Goal: Task Accomplishment & Management: Use online tool/utility

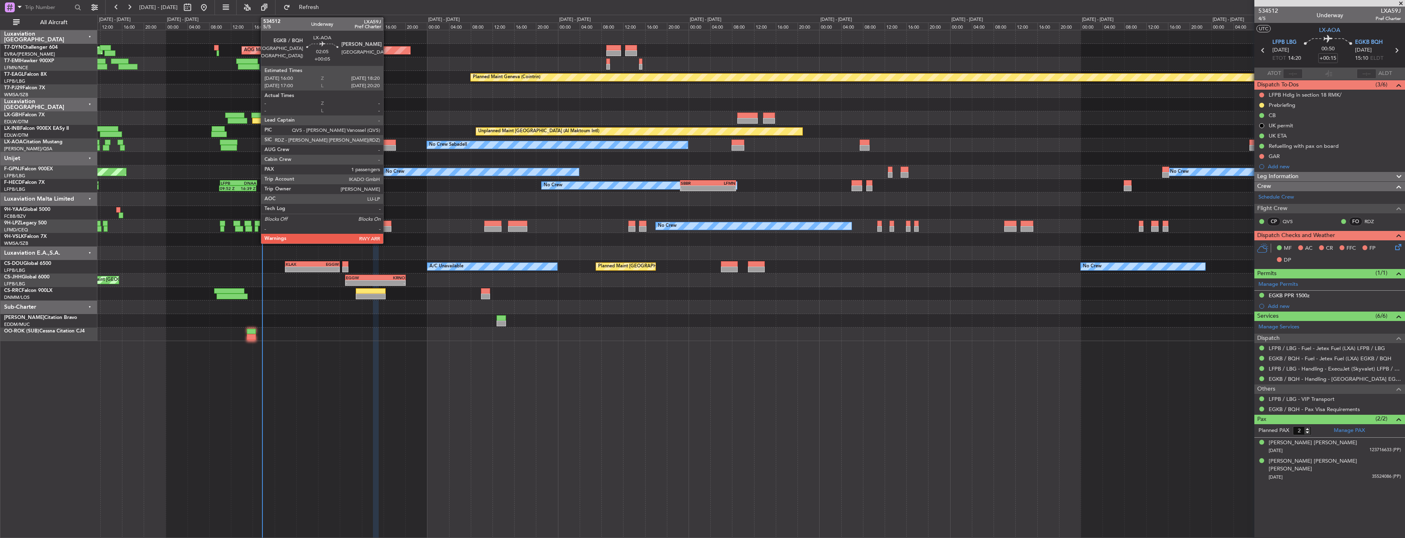
click at [387, 140] on div at bounding box center [389, 143] width 13 height 6
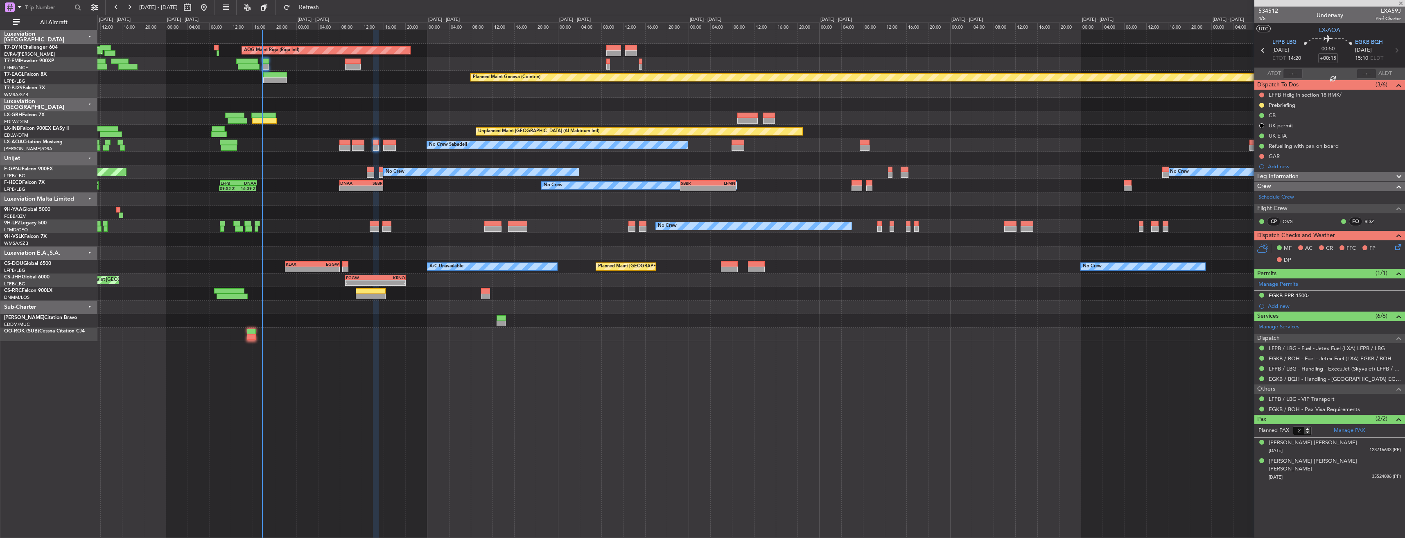
type input "+00:05"
type input "1"
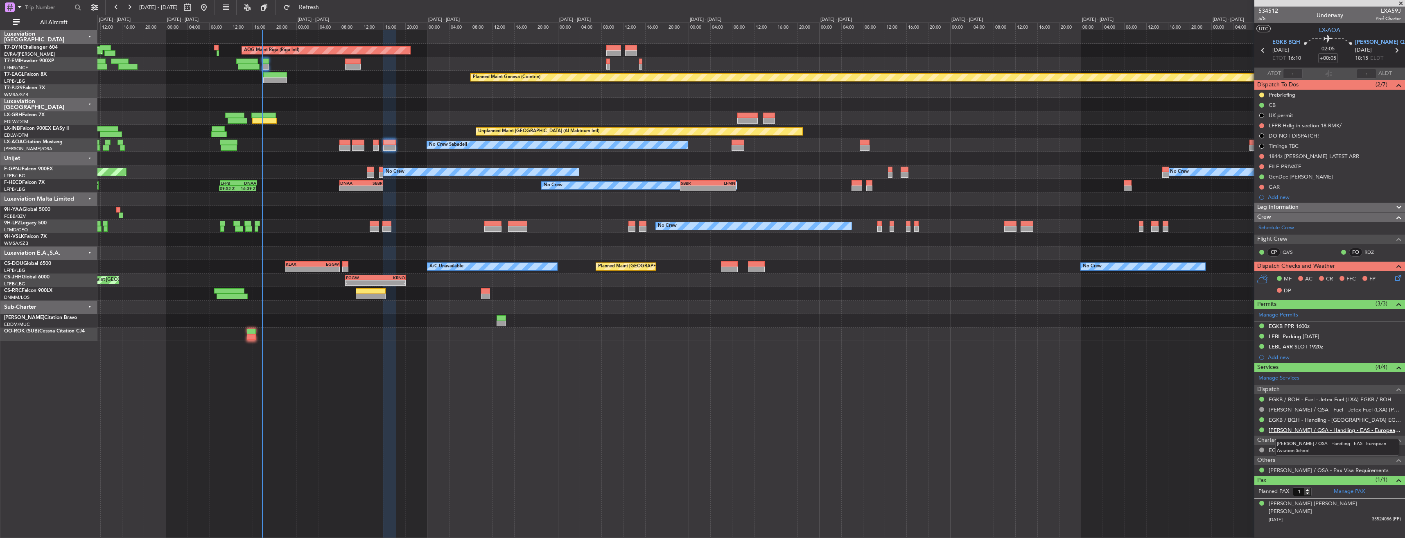
click at [1290, 432] on link "[PERSON_NAME] / QSA - Handling - EAS - European Aviation School" at bounding box center [1335, 430] width 132 height 7
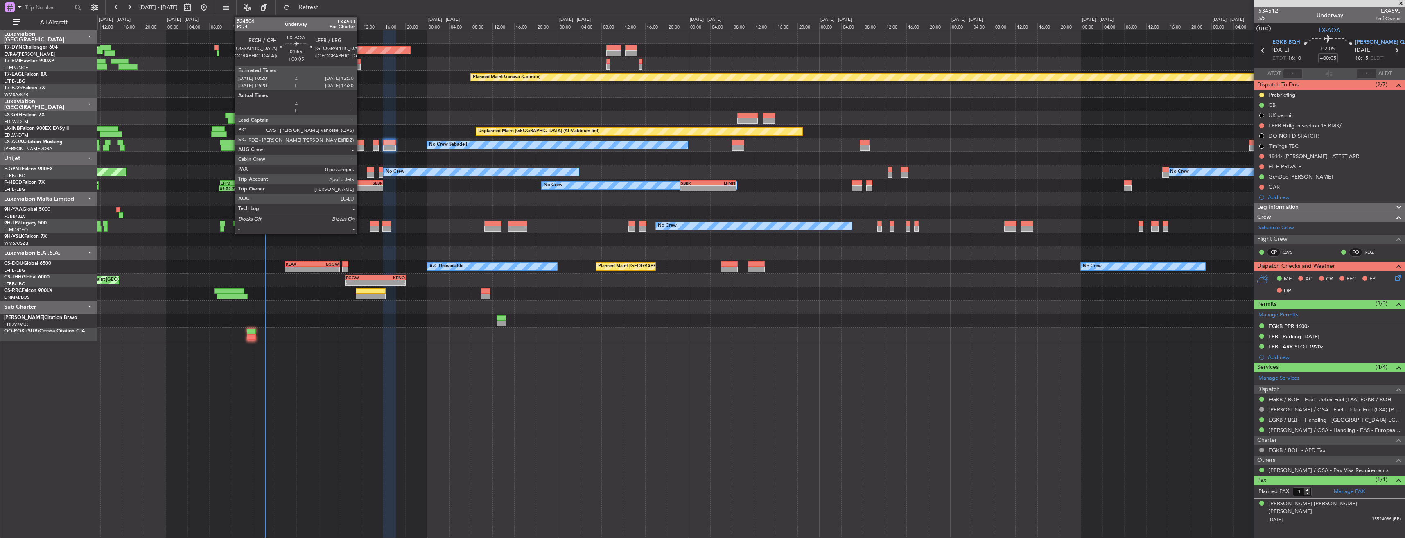
click at [361, 141] on div at bounding box center [358, 143] width 12 height 6
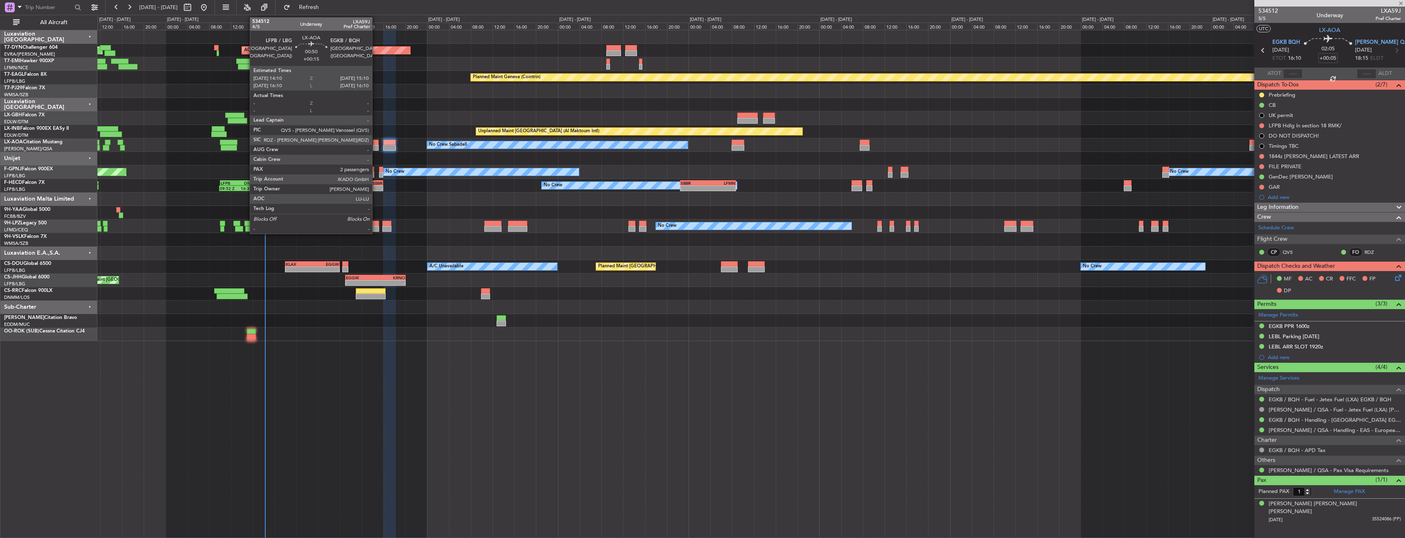
click at [376, 143] on div at bounding box center [376, 143] width 6 height 6
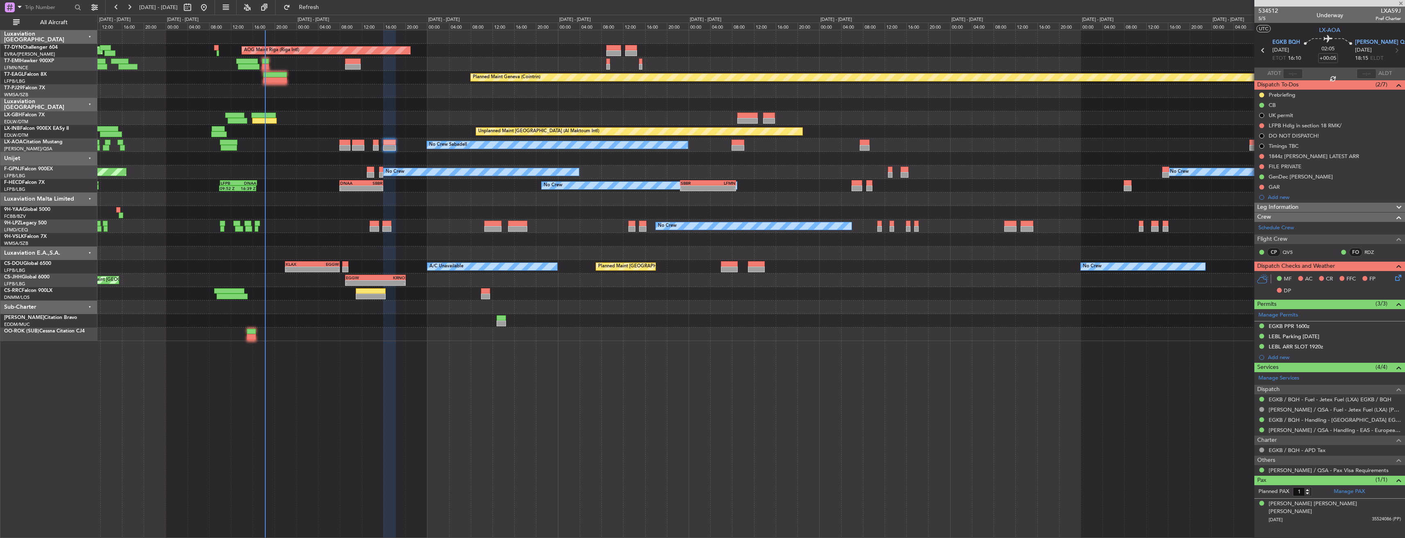
type input "+00:15"
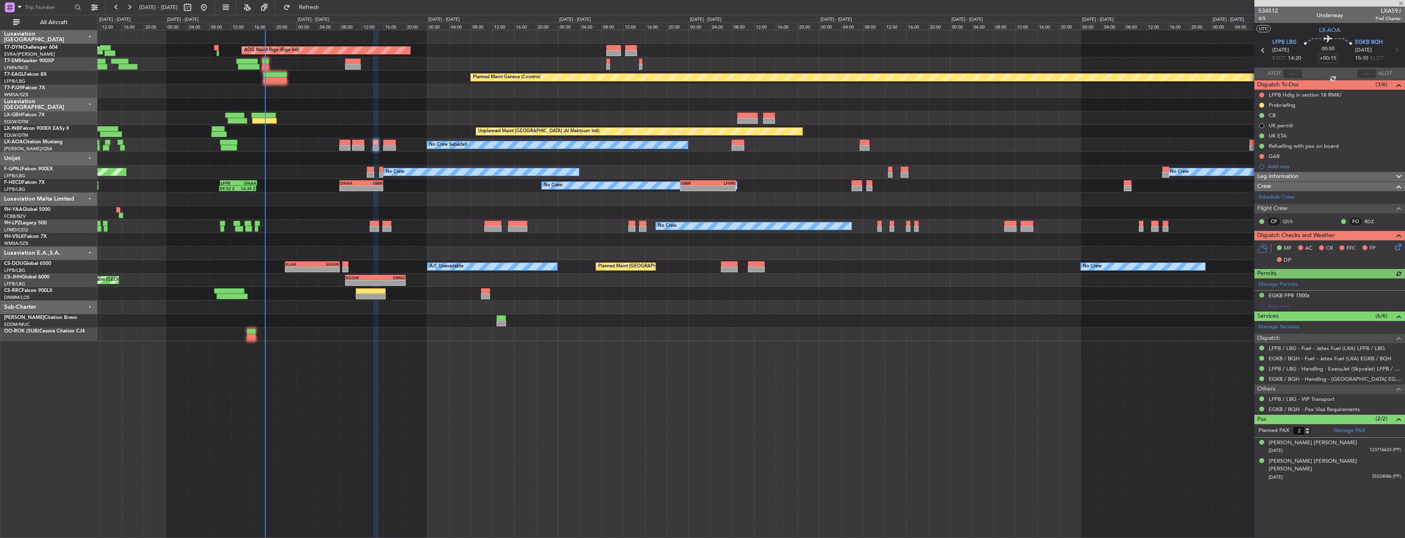
click at [1403, 3] on div at bounding box center [1330, 3] width 151 height 7
click at [1401, 2] on span at bounding box center [1401, 3] width 8 height 7
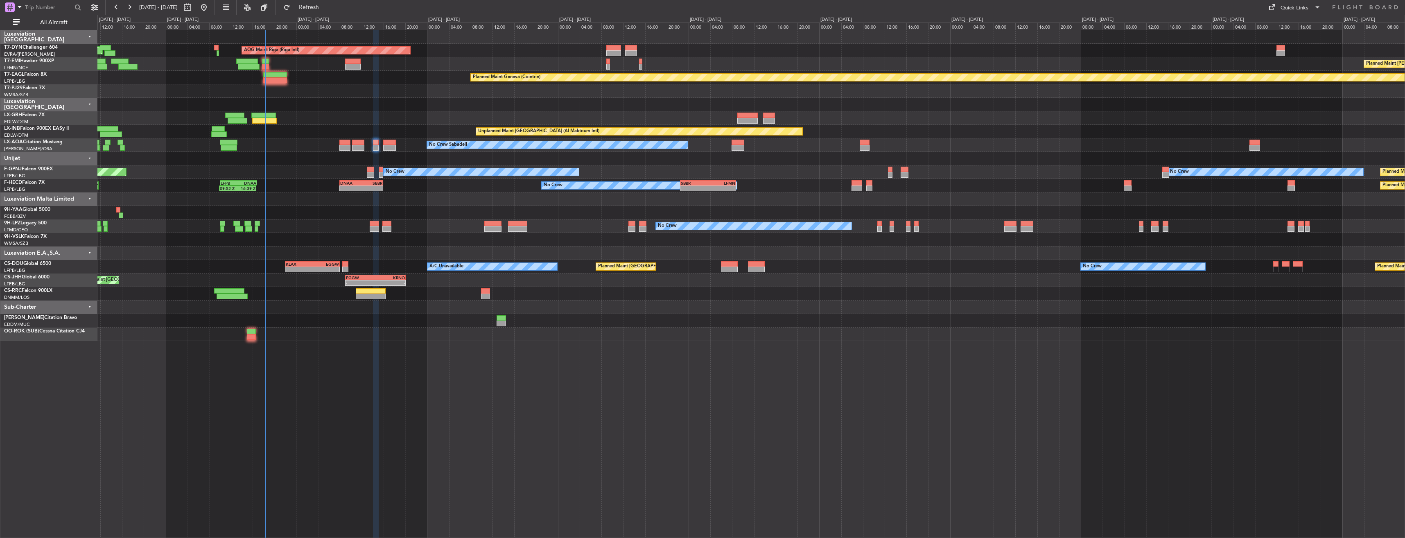
type input "0"
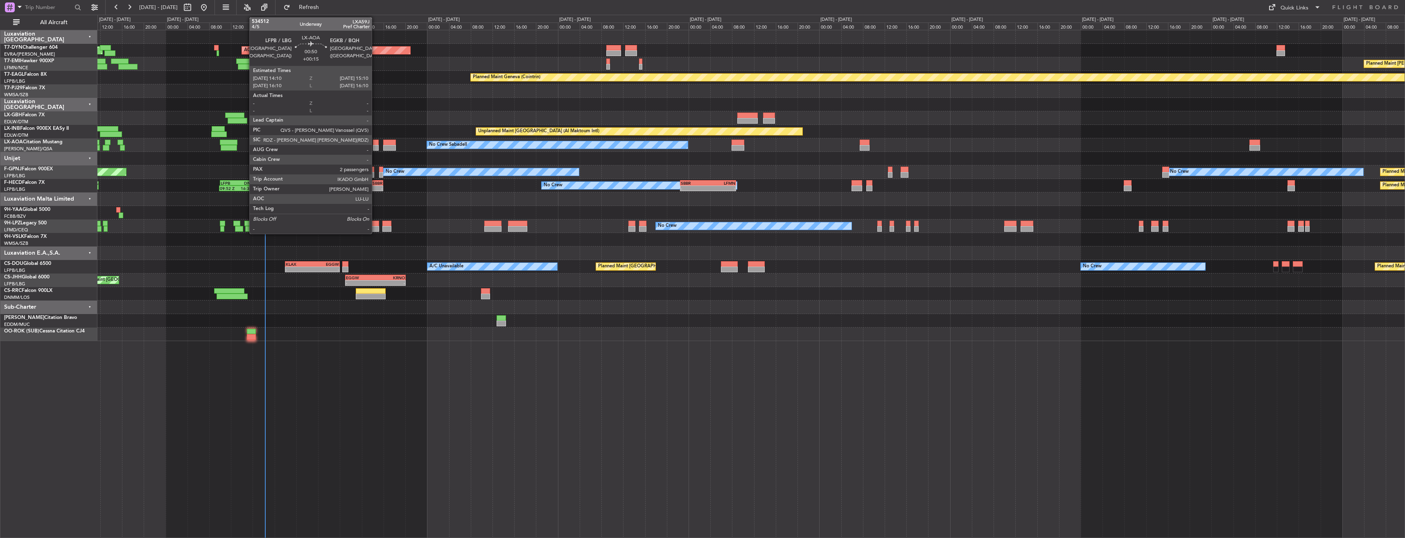
click at [375, 145] on div at bounding box center [376, 148] width 6 height 6
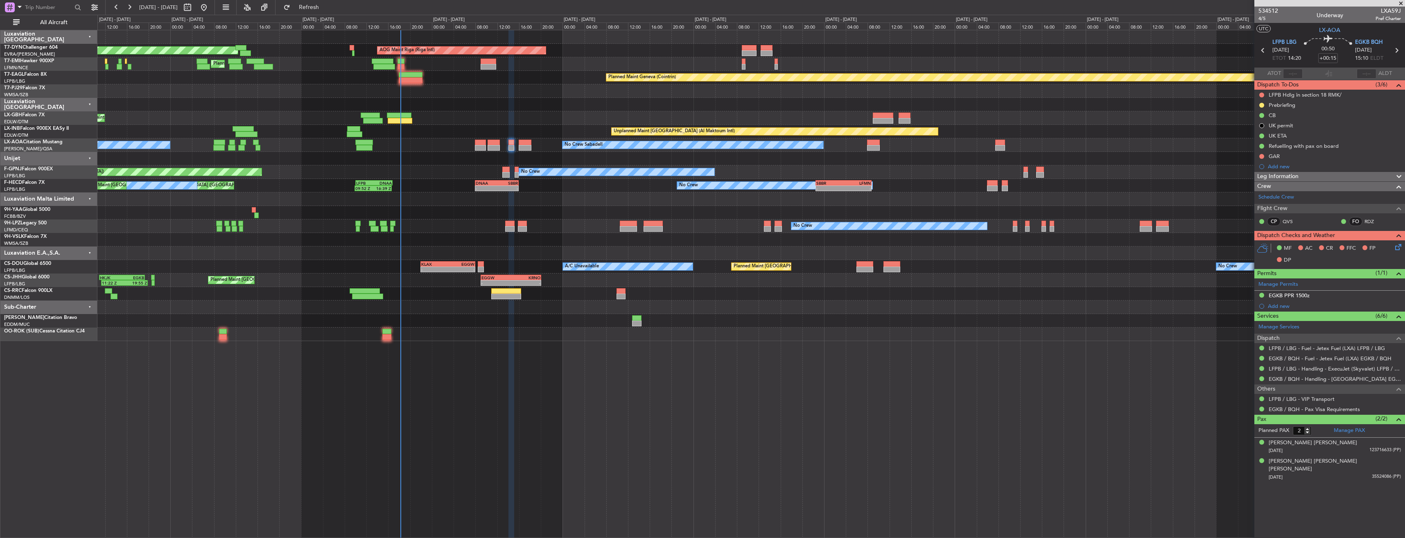
click at [500, 132] on div "Planned Maint [GEOGRAPHIC_DATA]-[GEOGRAPHIC_DATA] AOG Maint Riga (Riga Intl) Pl…" at bounding box center [750, 185] width 1307 height 311
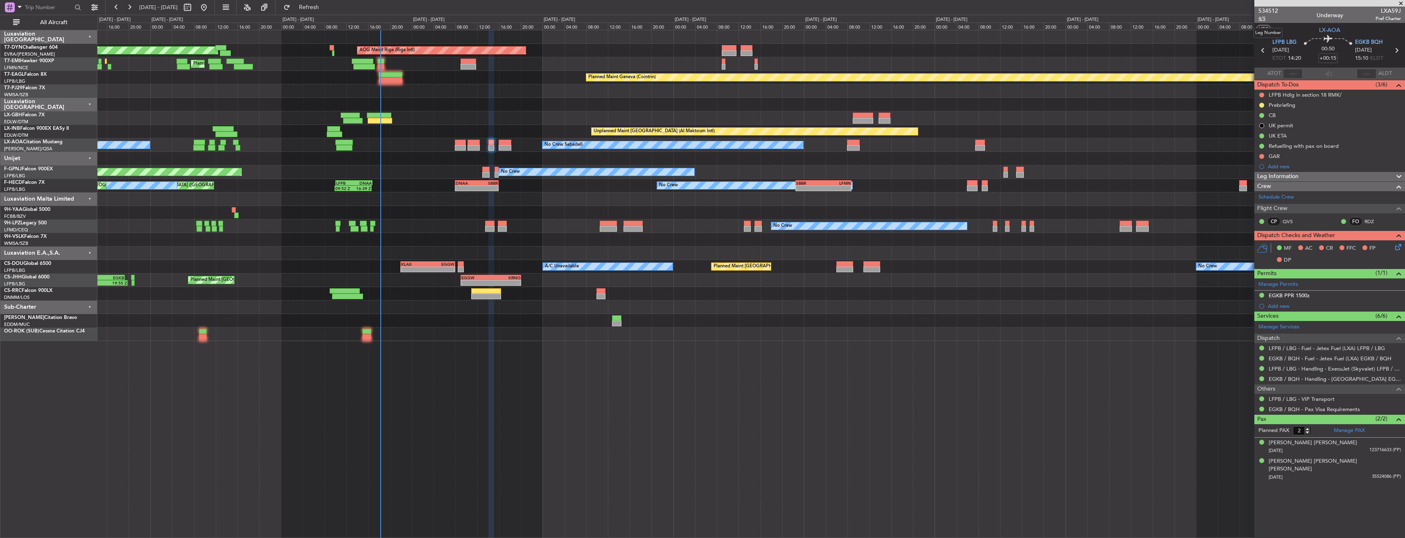
click at [1264, 21] on span "4/5" at bounding box center [1269, 18] width 20 height 7
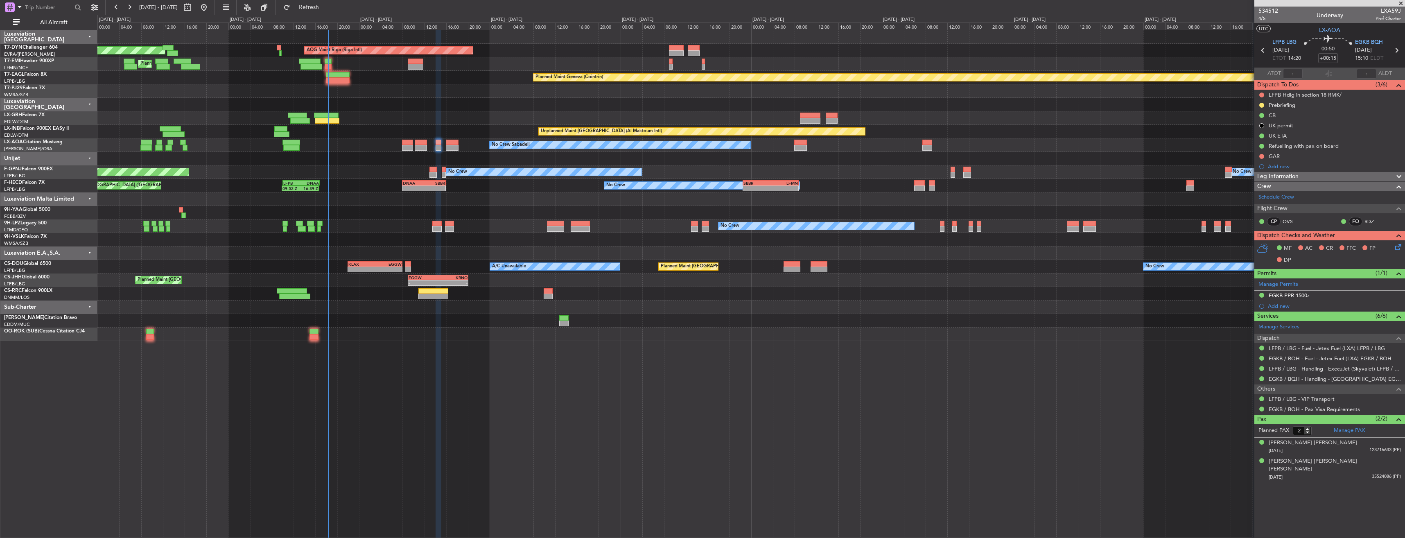
click at [452, 112] on div "Planned Maint Nice ([GEOGRAPHIC_DATA]) Unplanned Maint [GEOGRAPHIC_DATA] ([GEOG…" at bounding box center [750, 118] width 1307 height 14
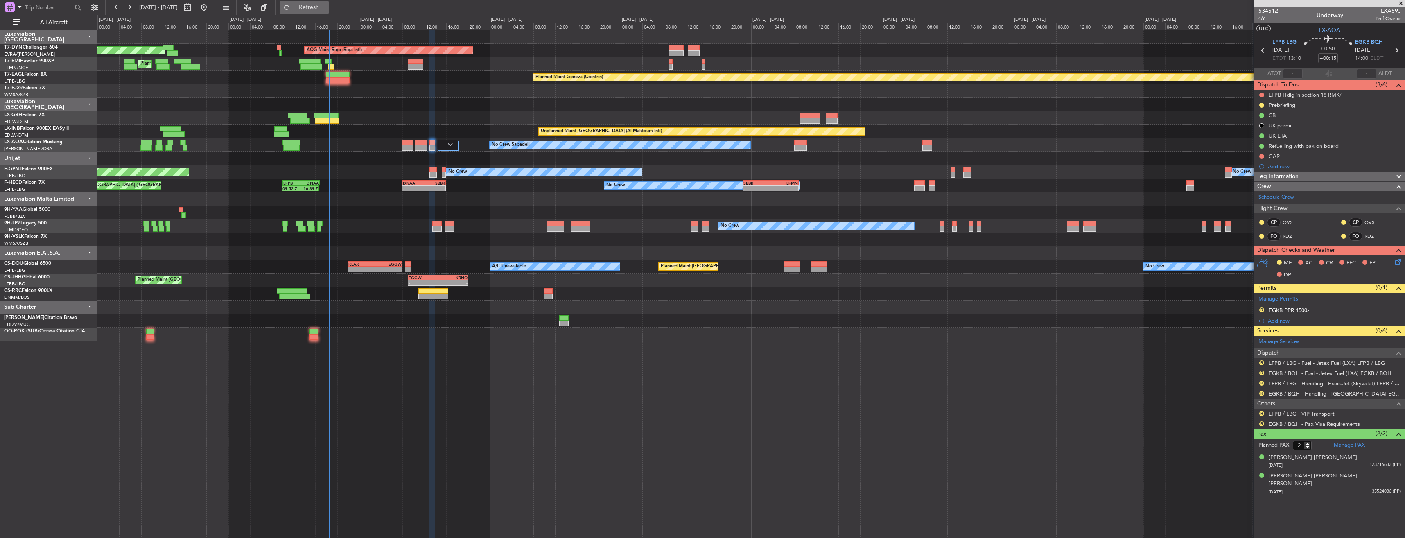
click at [329, 11] on button "Refresh" at bounding box center [304, 7] width 49 height 13
click at [452, 147] on div at bounding box center [447, 145] width 21 height 10
click at [448, 144] on img at bounding box center [450, 144] width 5 height 3
